Goal: Transaction & Acquisition: Purchase product/service

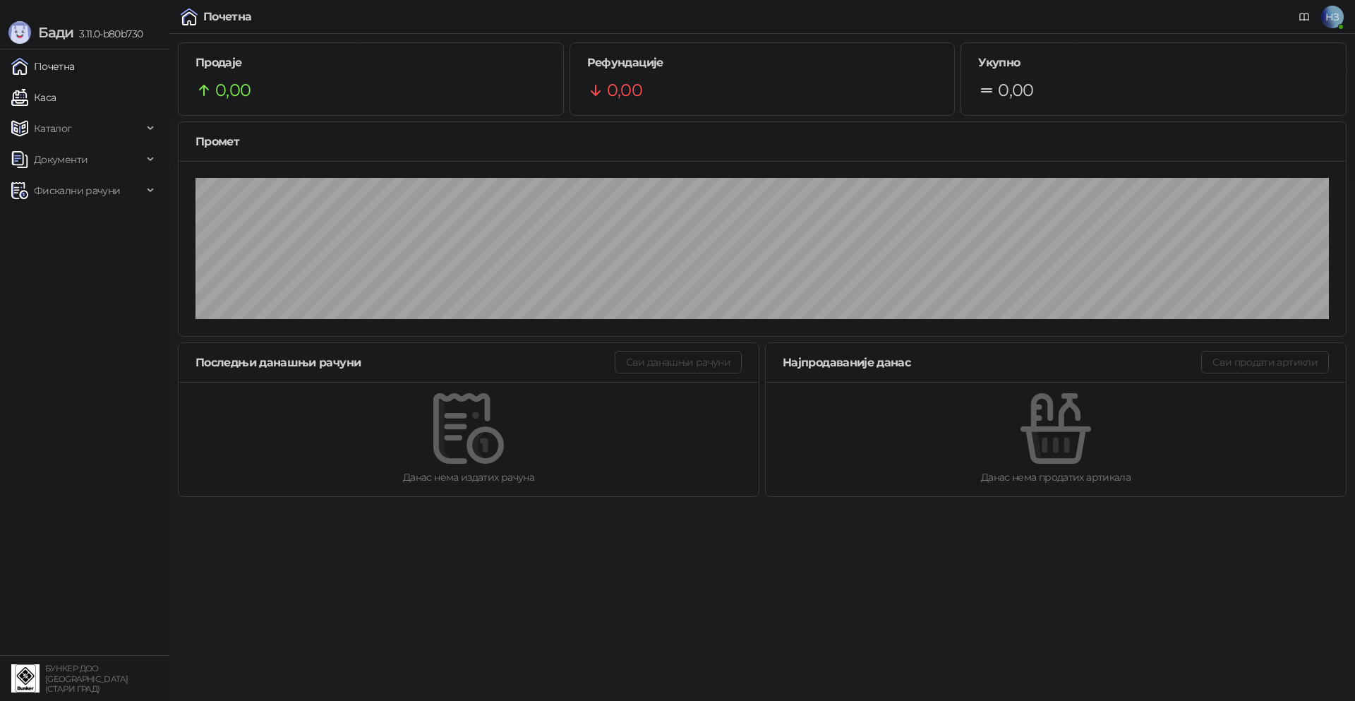
click at [56, 97] on link "Каса" at bounding box center [33, 97] width 44 height 28
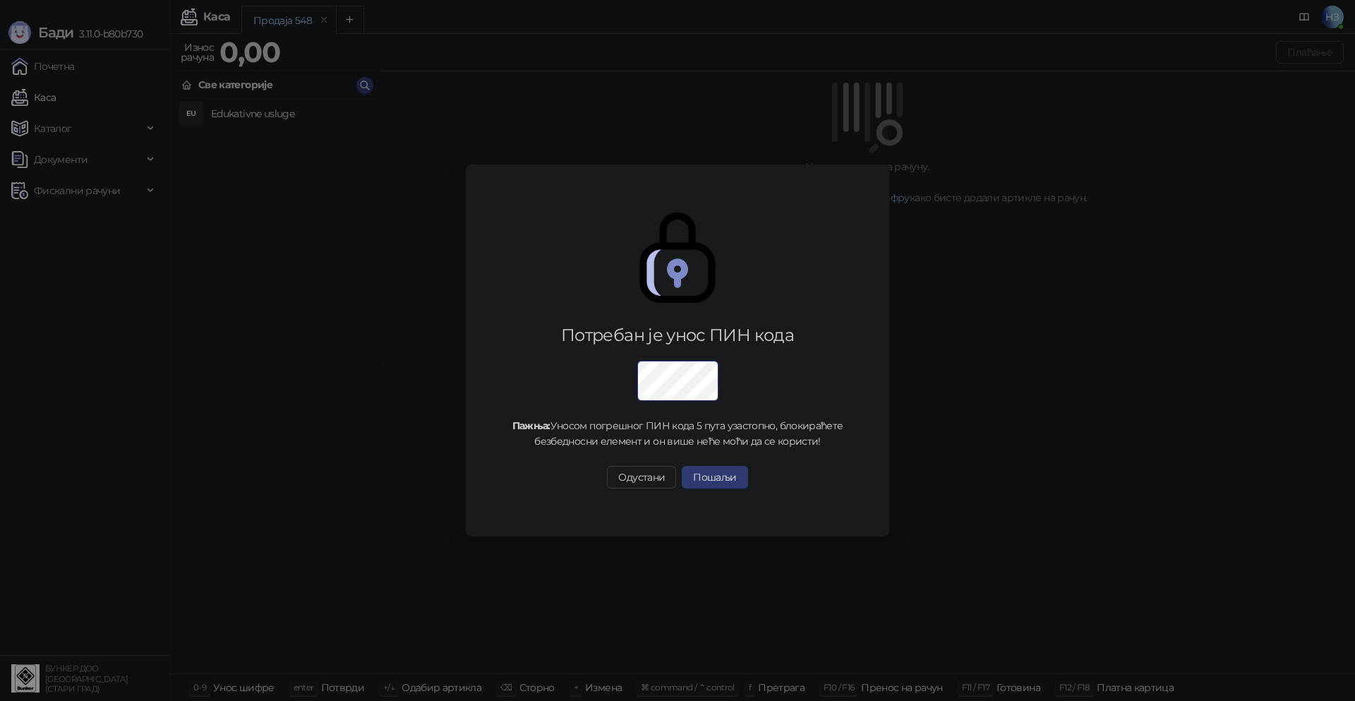
click at [297, 123] on div "Потребан је унос ПИН кода Пажња: Уносом погрешног ПИН кода 5 пута узастопно, бл…" at bounding box center [677, 350] width 1355 height 701
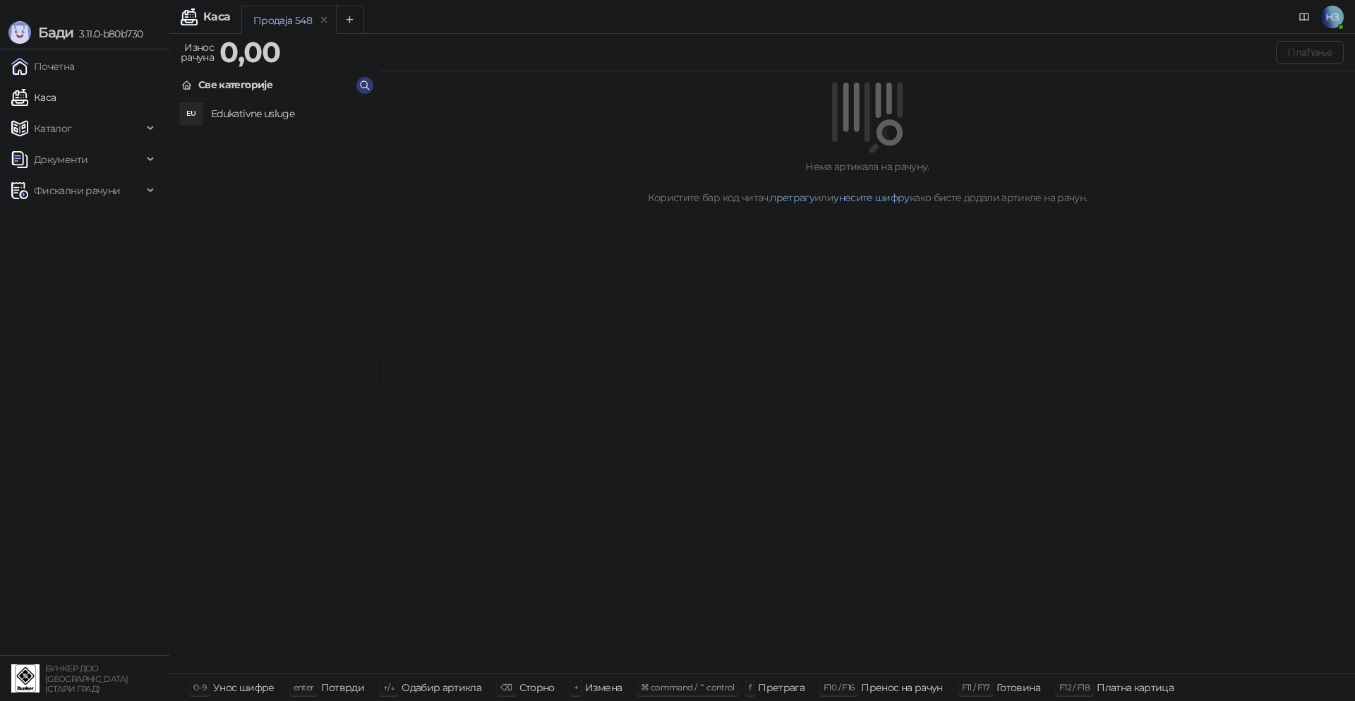
click at [267, 116] on h4 "Edukativne usluge" at bounding box center [289, 113] width 157 height 23
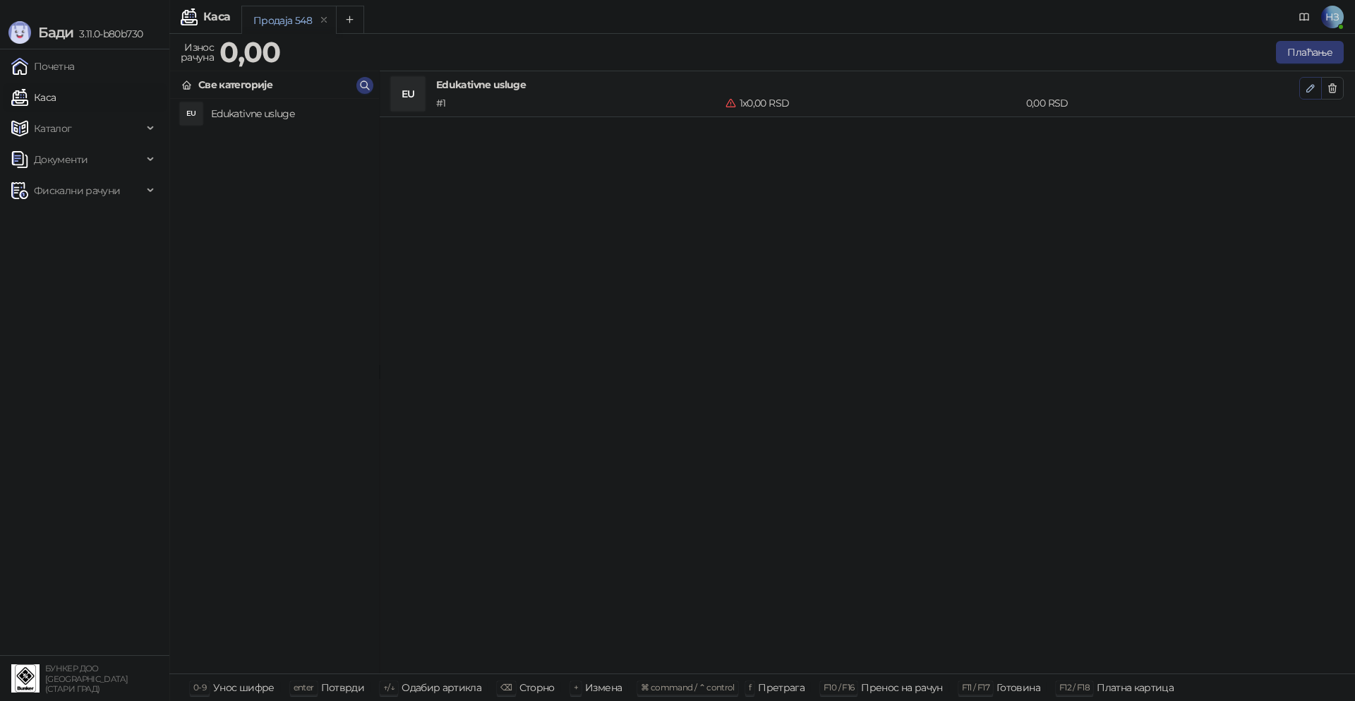
click at [1311, 85] on icon "button" at bounding box center [1310, 88] width 7 height 7
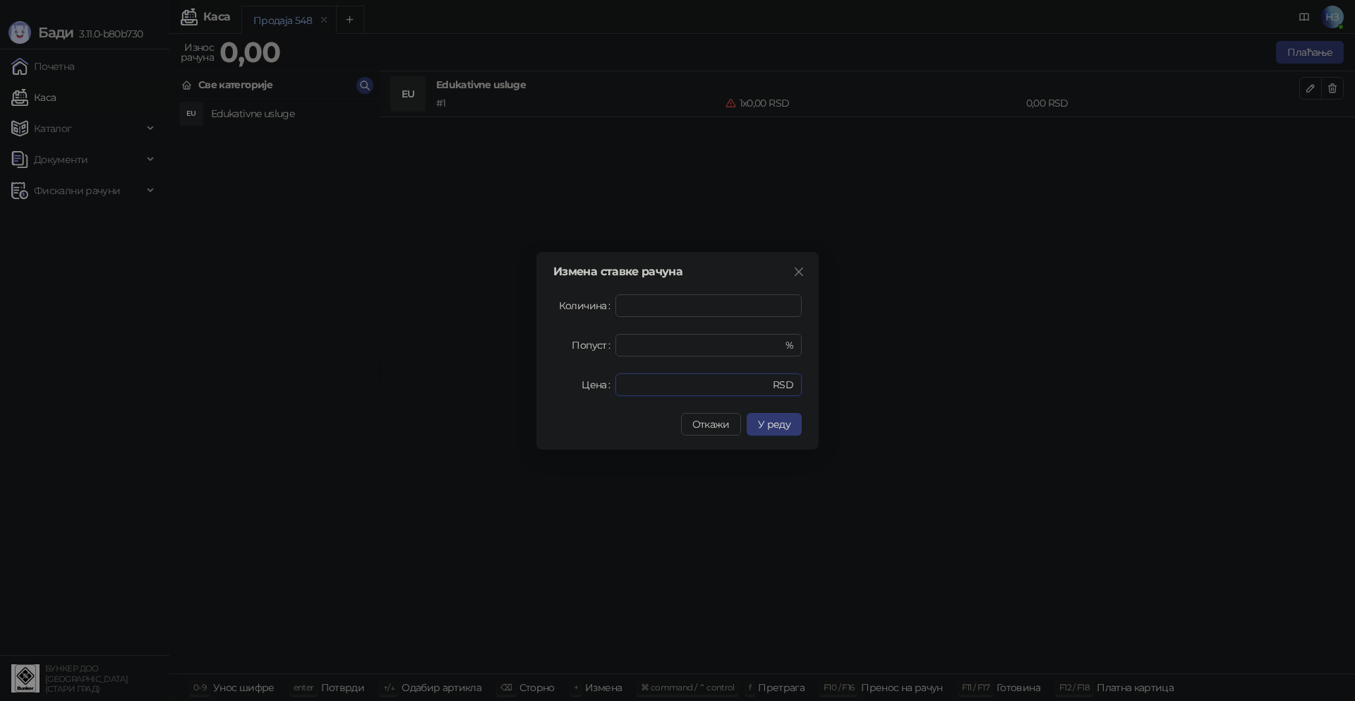
drag, startPoint x: 645, startPoint y: 387, endPoint x: 584, endPoint y: 387, distance: 61.4
click at [584, 387] on div "Цена * RSD" at bounding box center [677, 384] width 248 height 23
type input "****"
click at [755, 424] on button "У реду" at bounding box center [774, 424] width 55 height 23
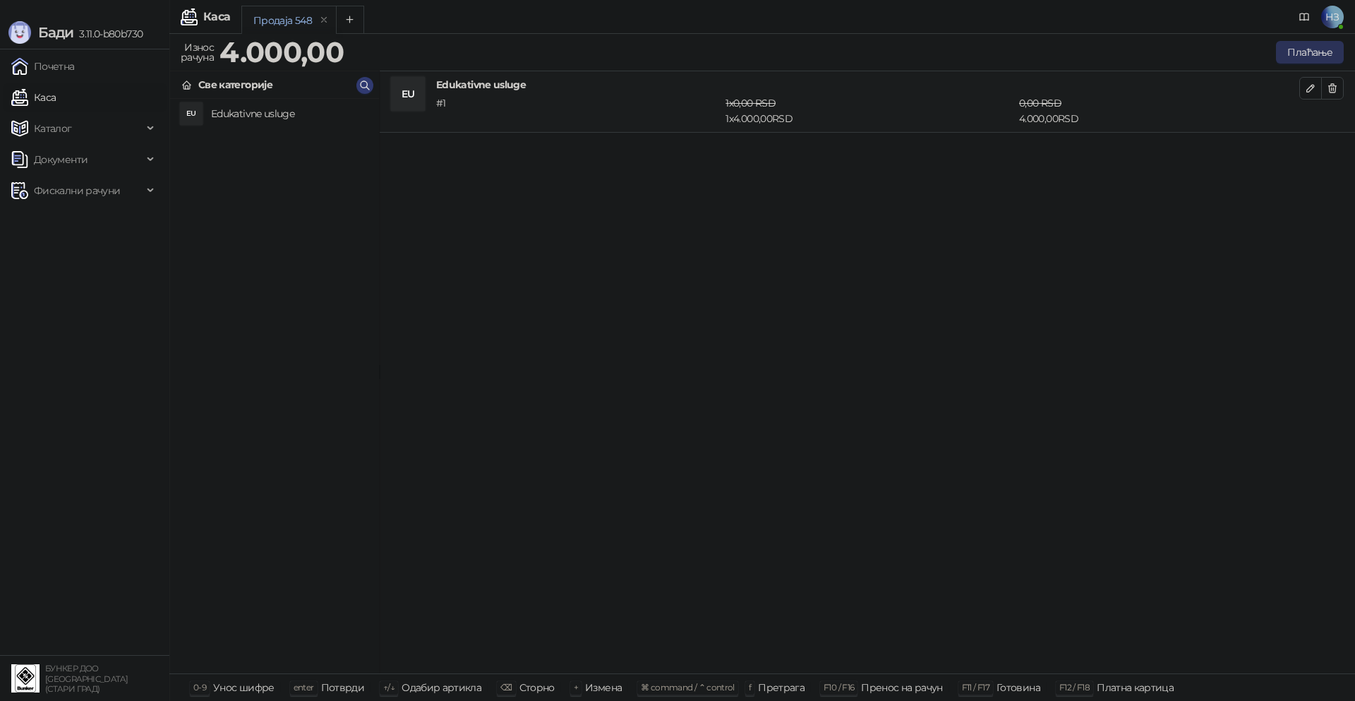
click at [1321, 54] on button "Плаћање" at bounding box center [1310, 52] width 68 height 23
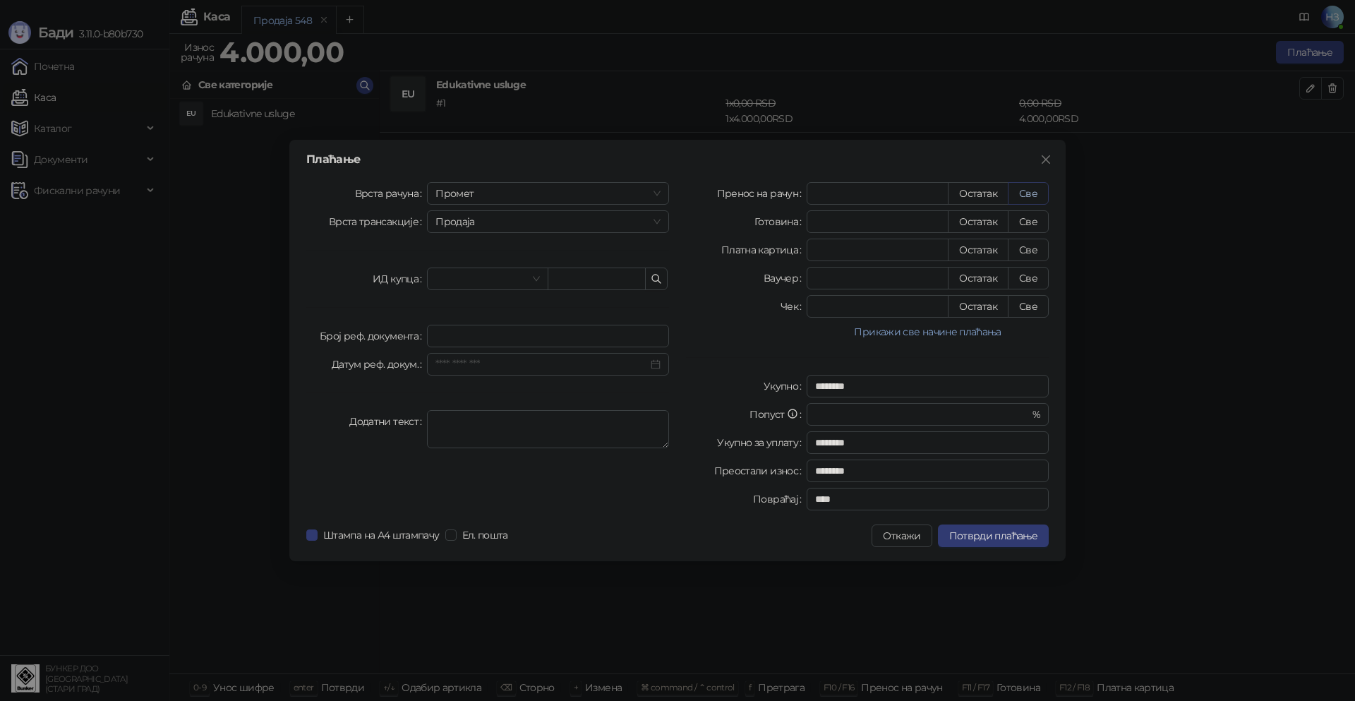
click at [1034, 191] on button "Све" at bounding box center [1028, 193] width 41 height 23
type input "****"
click at [996, 536] on span "Потврди плаћање" at bounding box center [993, 535] width 88 height 13
